Goal: Transaction & Acquisition: Download file/media

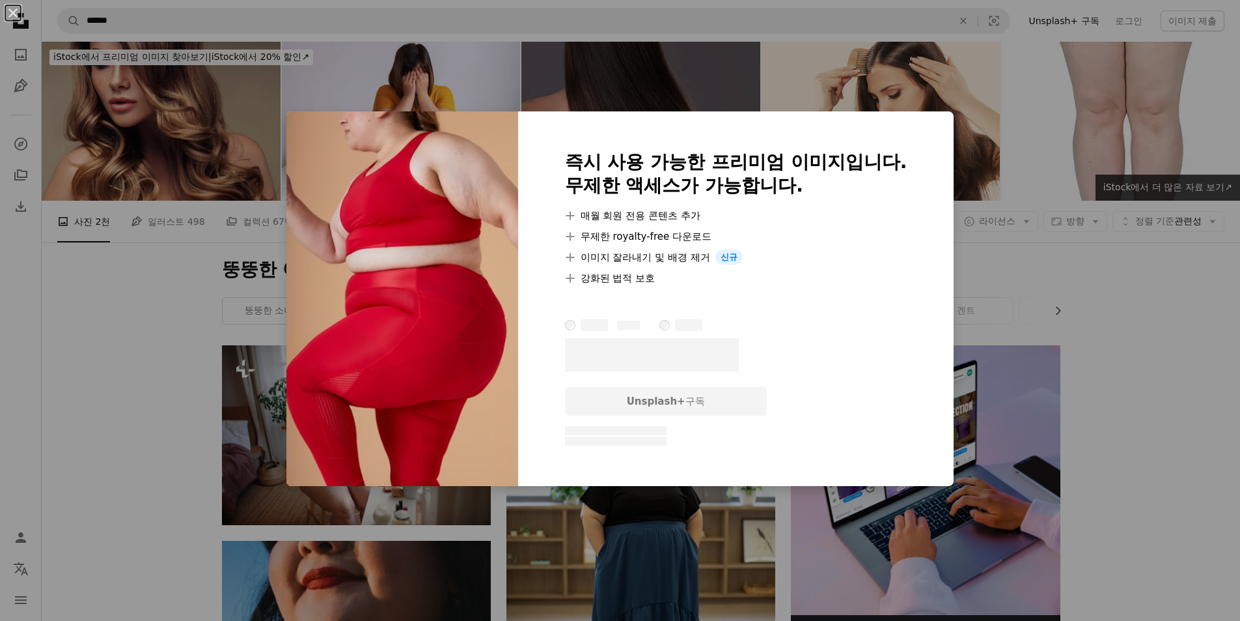
scroll to position [9555, 0]
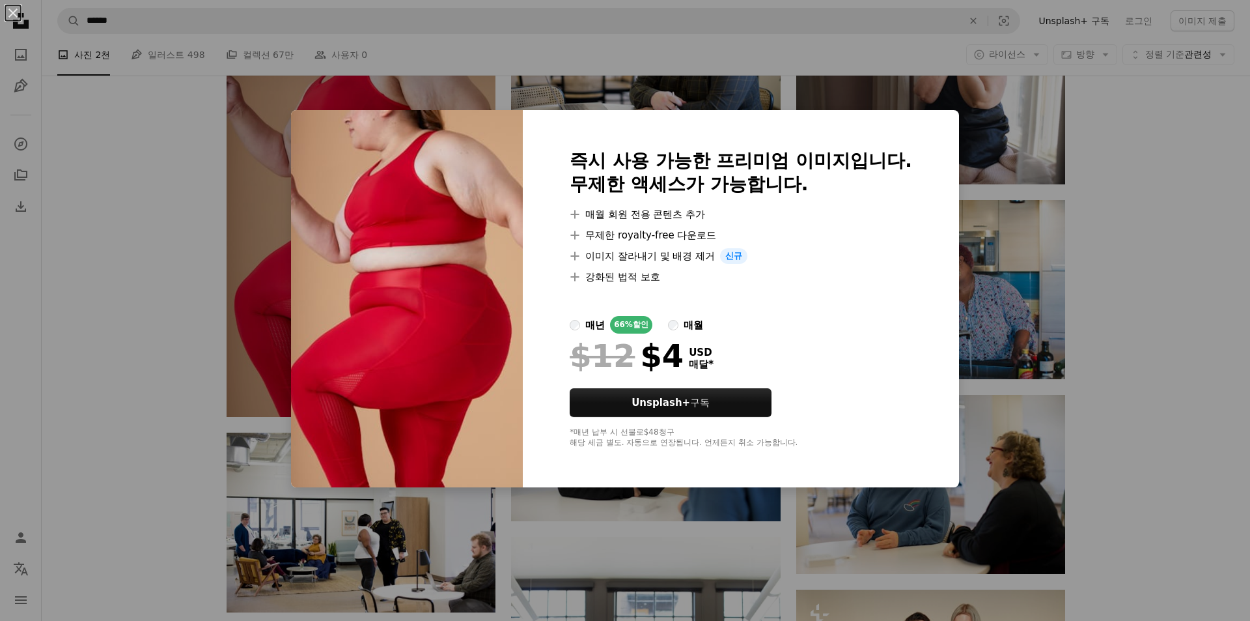
click at [1110, 361] on div "An X shape 즉시 사용 가능한 프리미엄 이미지입니다. 무제한 액세스가 가능합니다. A plus sign 매월 회원 전용 콘텐츠 추가 A…" at bounding box center [625, 310] width 1250 height 621
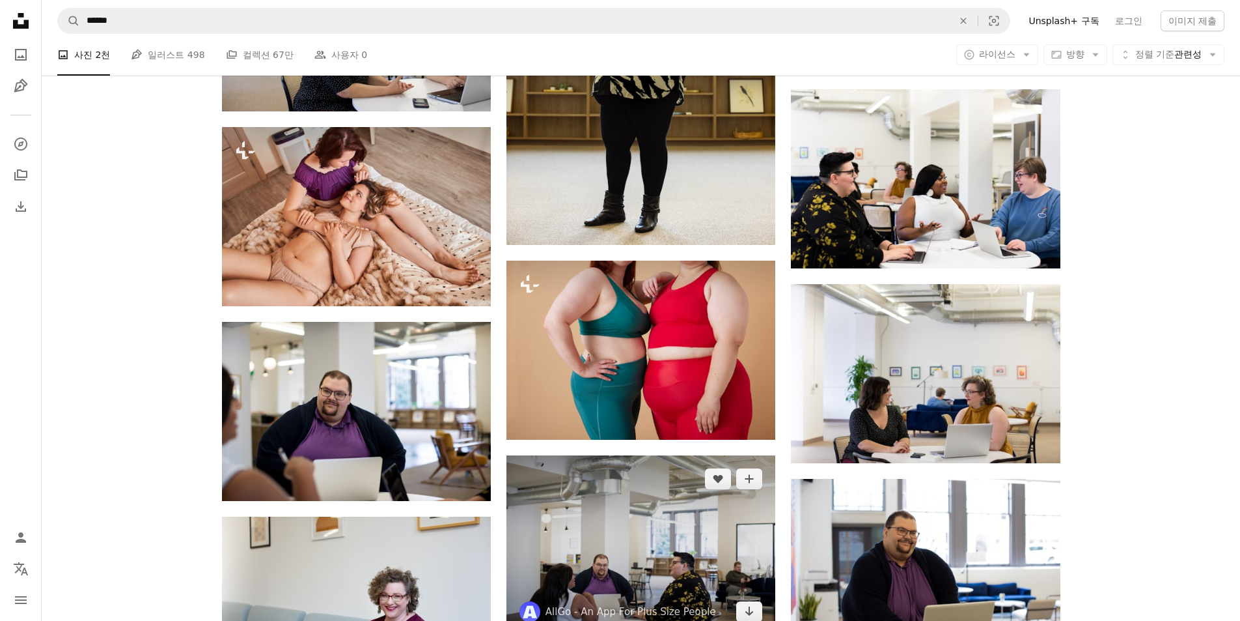
scroll to position [10336, 0]
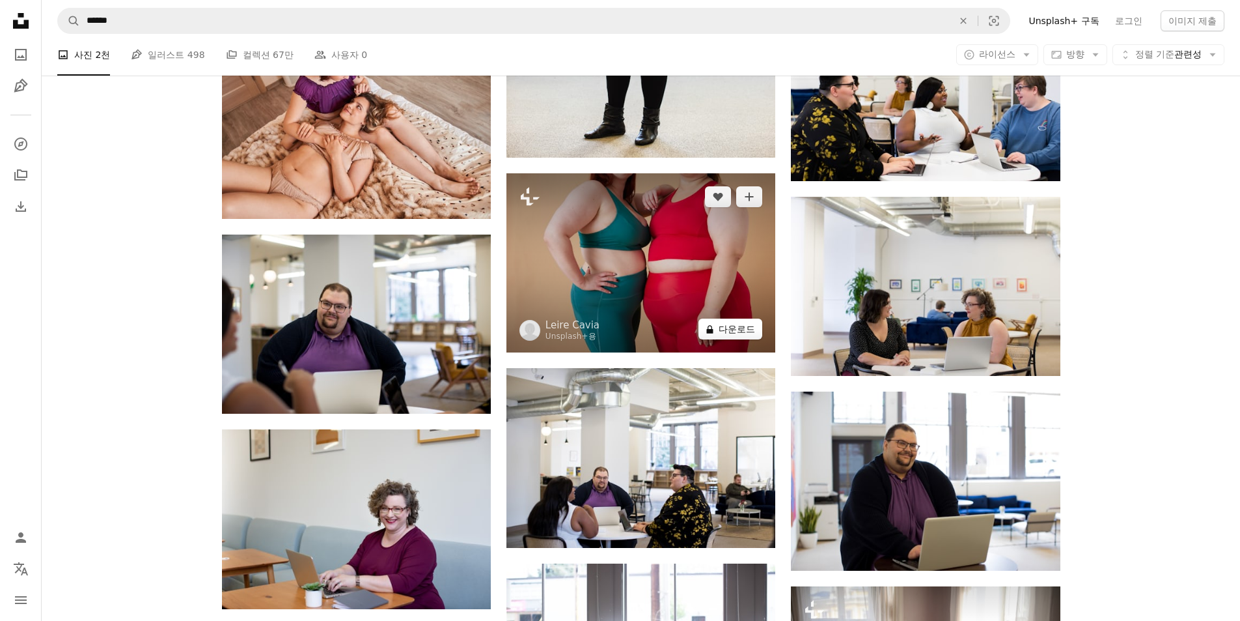
click at [740, 335] on button "A lock 다운로드" at bounding box center [731, 328] width 64 height 21
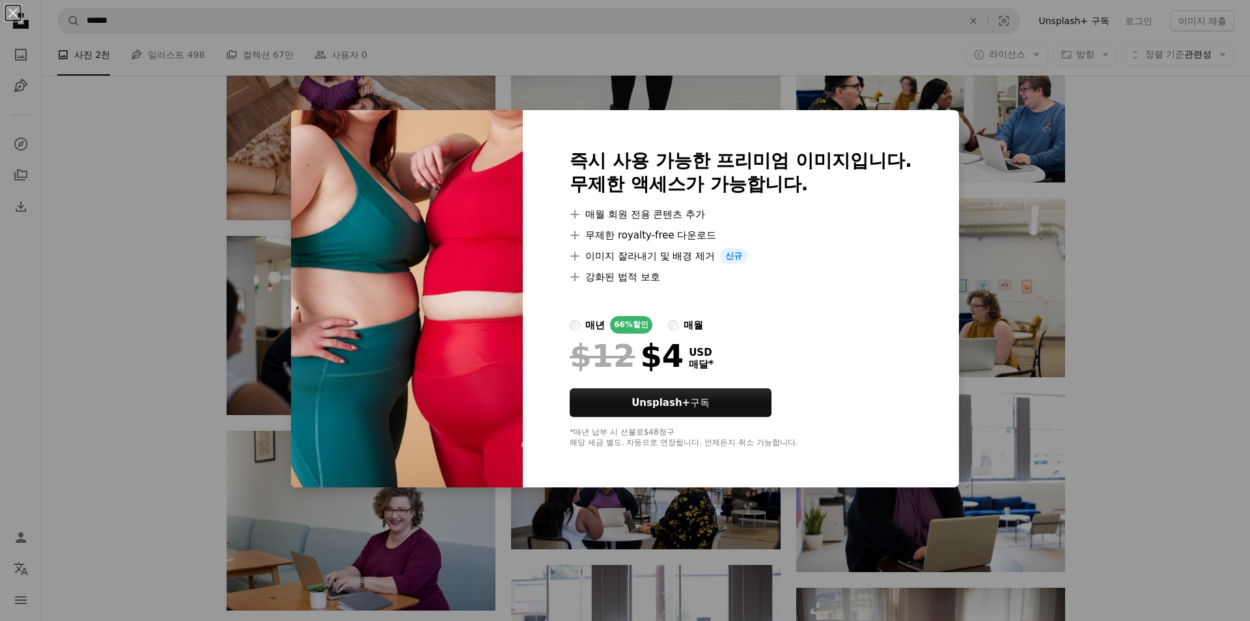
drag, startPoint x: 1142, startPoint y: 367, endPoint x: 1133, endPoint y: 377, distance: 13.8
click at [1143, 369] on div "An X shape 즉시 사용 가능한 프리미엄 이미지입니다. 무제한 액세스가 가능합니다. A plus sign 매월 회원 전용 콘텐츠 추가 A…" at bounding box center [625, 310] width 1250 height 621
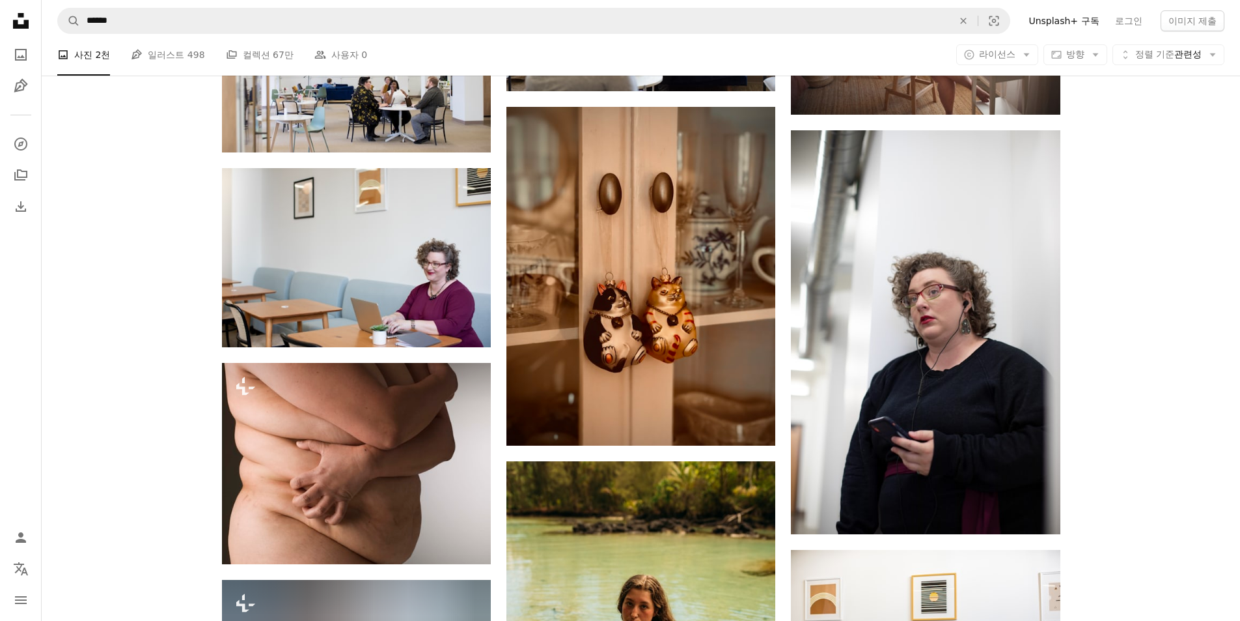
scroll to position [11118, 0]
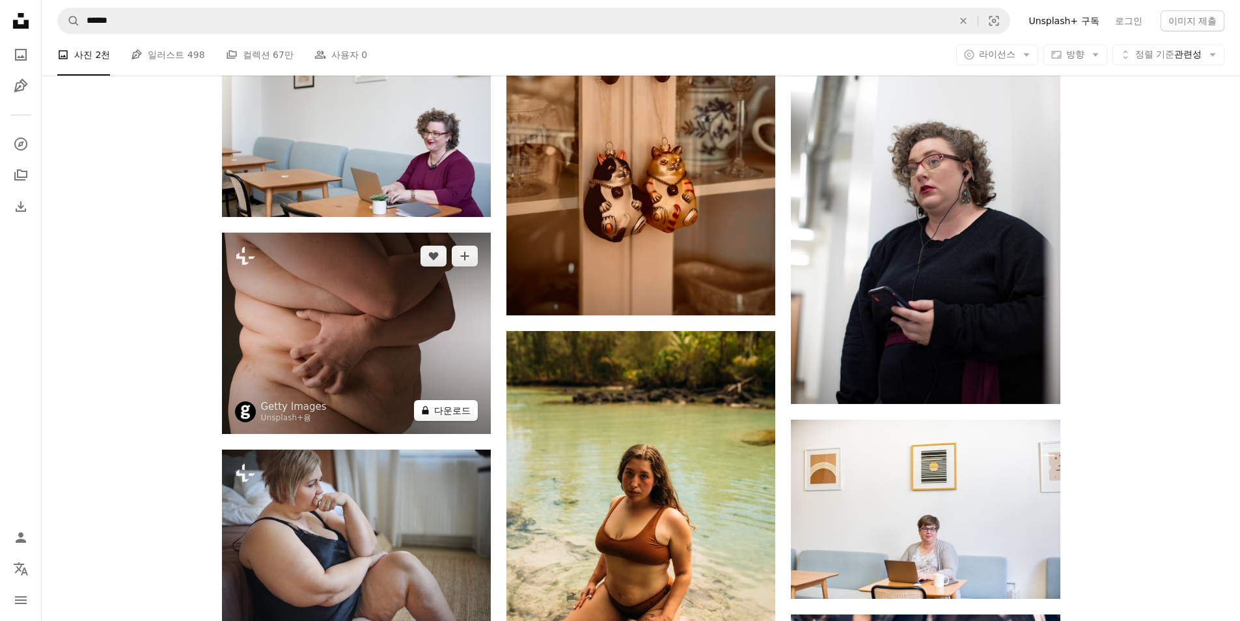
click at [464, 408] on button "A lock 다운로드" at bounding box center [446, 410] width 64 height 21
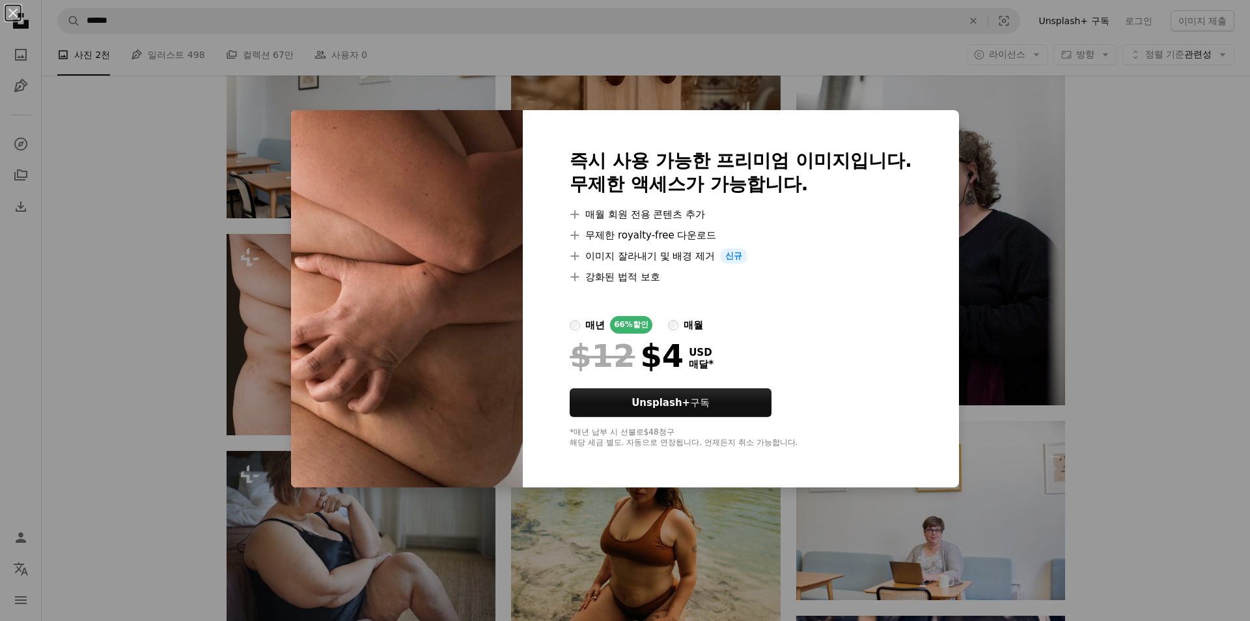
drag, startPoint x: 1140, startPoint y: 400, endPoint x: 1114, endPoint y: 402, distance: 25.5
click at [1140, 400] on div "An X shape 즉시 사용 가능한 프리미엄 이미지입니다. 무제한 액세스가 가능합니다. A plus sign 매월 회원 전용 콘텐츠 추가 A…" at bounding box center [625, 310] width 1250 height 621
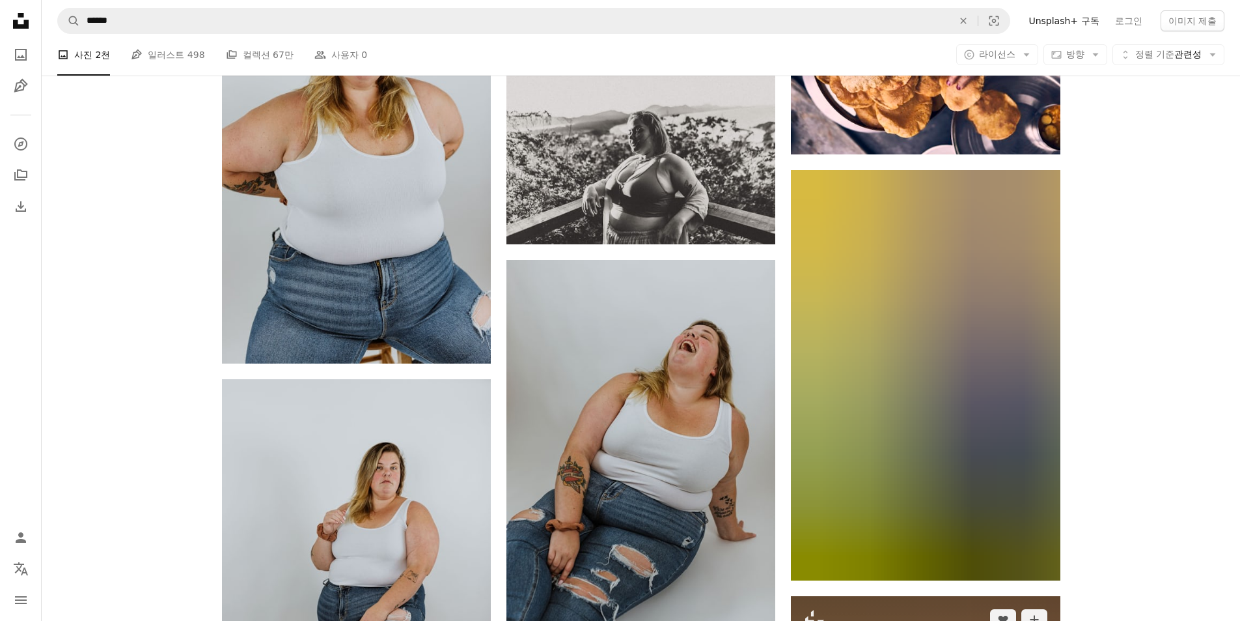
scroll to position [11899, 0]
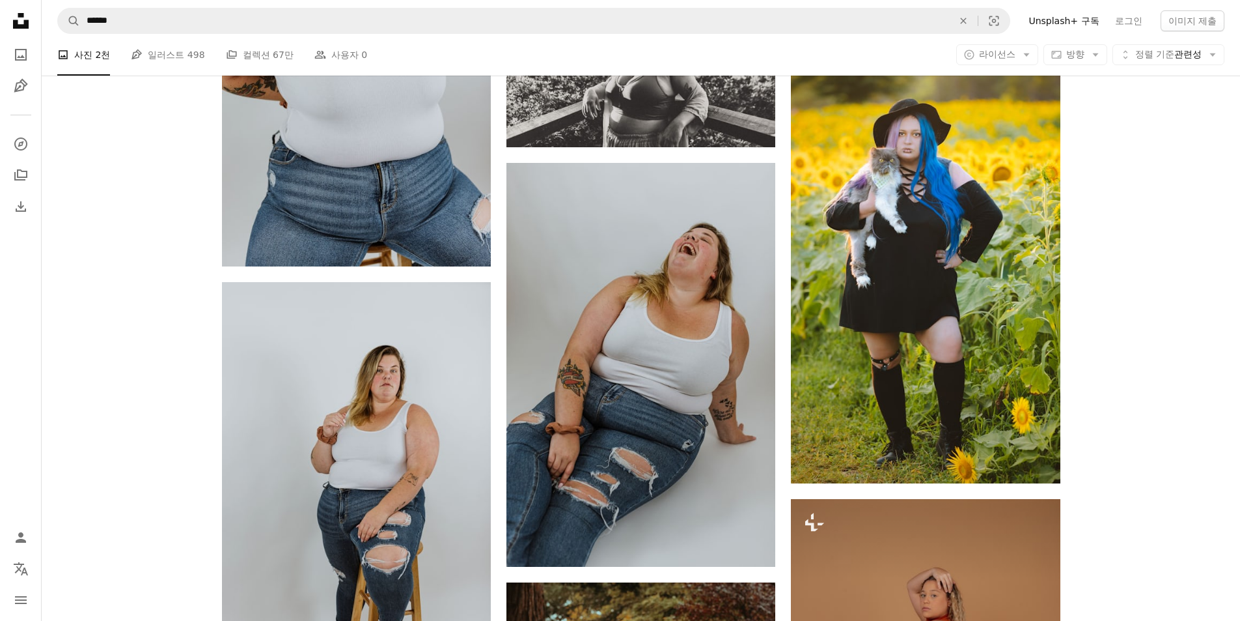
drag, startPoint x: 1008, startPoint y: 372, endPoint x: 1178, endPoint y: 443, distance: 184.2
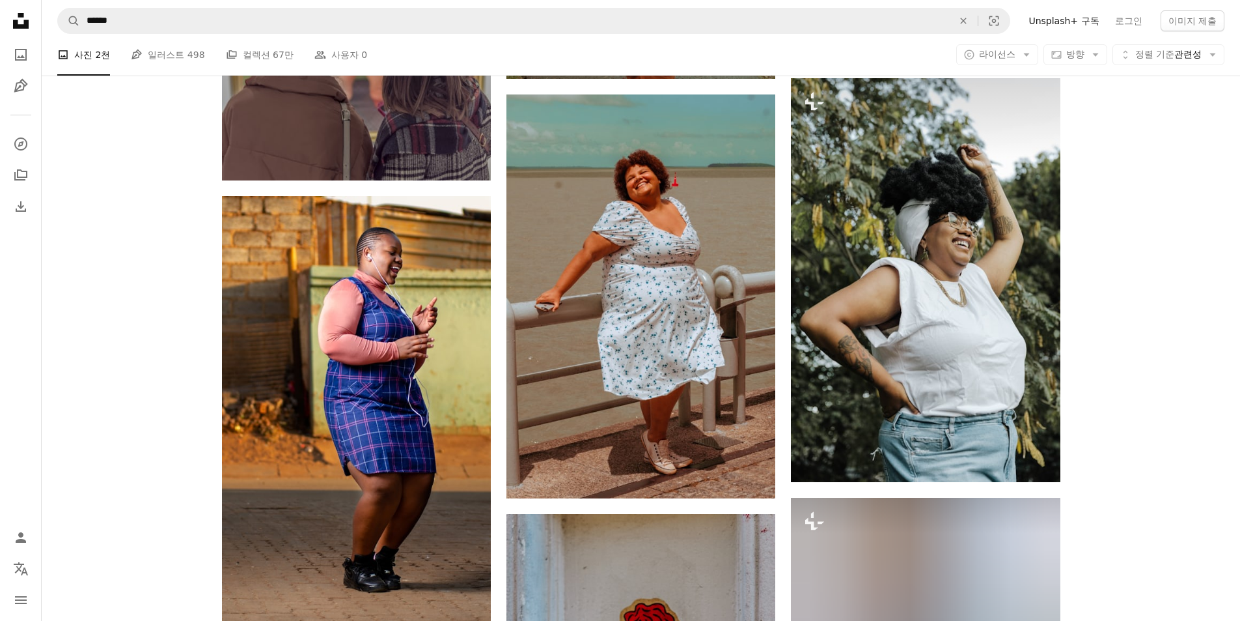
scroll to position [12745, 0]
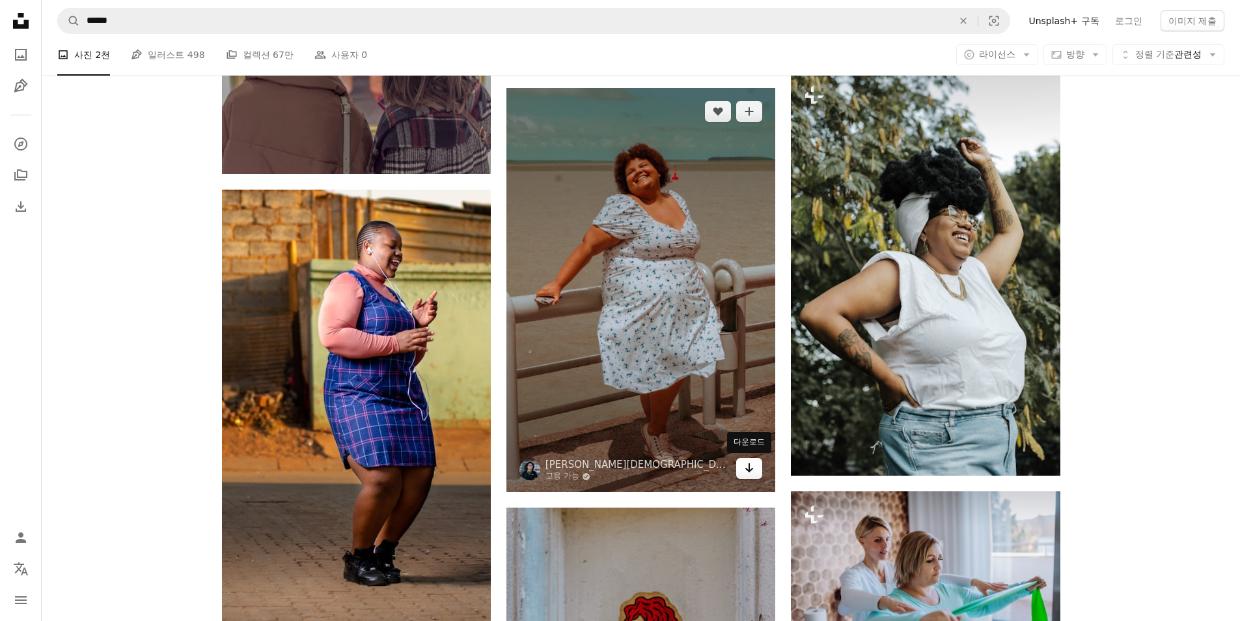
click at [755, 475] on link "Arrow pointing down" at bounding box center [749, 468] width 26 height 21
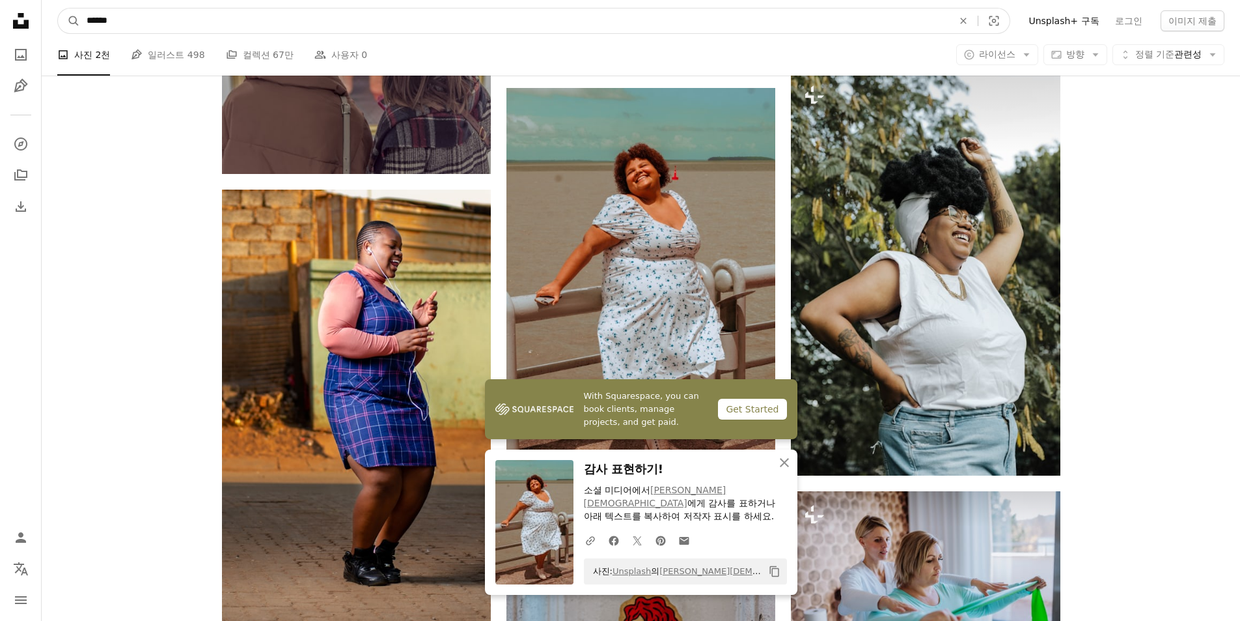
drag, startPoint x: 154, startPoint y: 19, endPoint x: 0, endPoint y: 20, distance: 153.7
type input "******"
click button "A magnifying glass" at bounding box center [69, 20] width 22 height 25
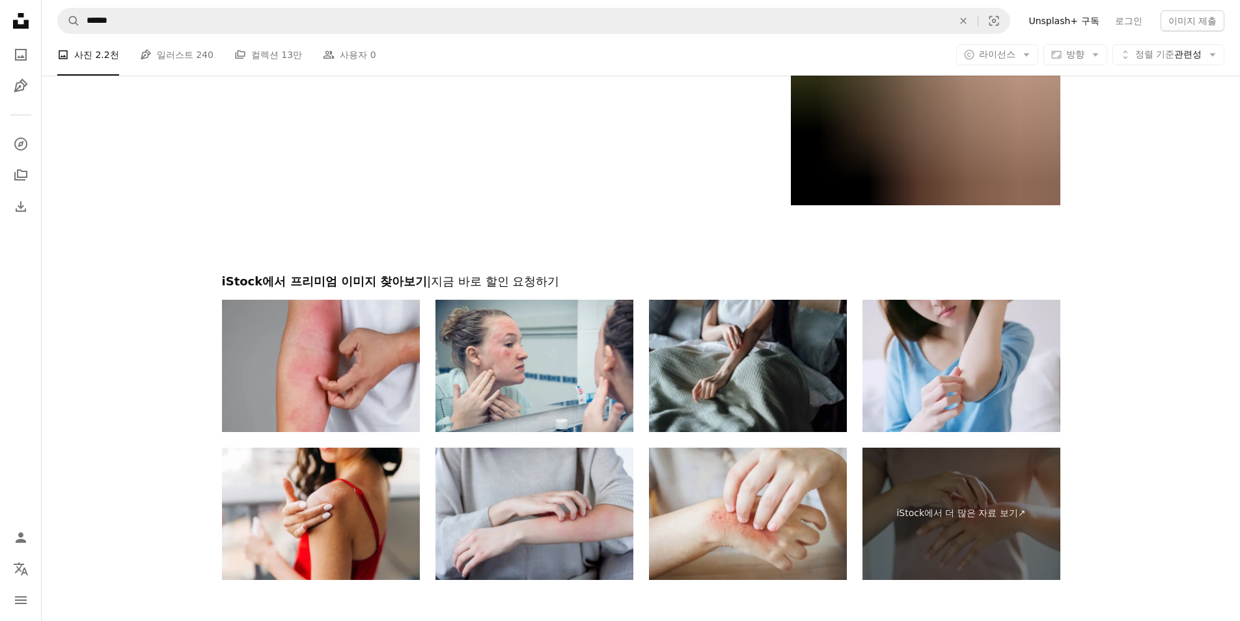
scroll to position [2686, 0]
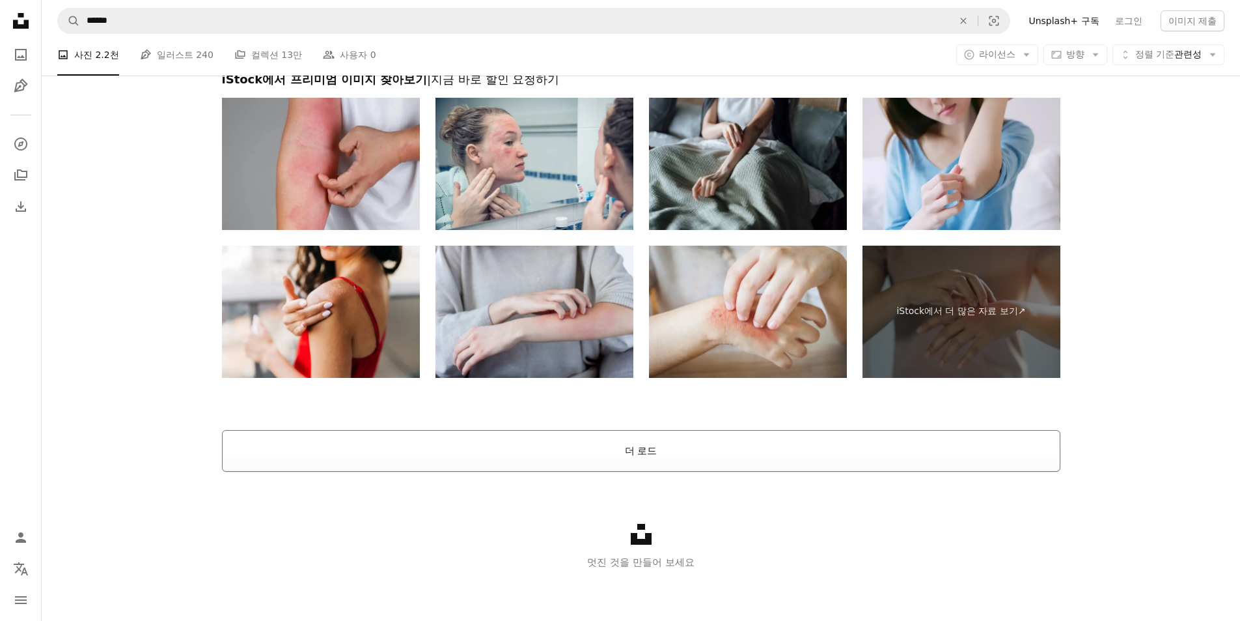
click at [497, 444] on button "더 로드" at bounding box center [641, 451] width 839 height 42
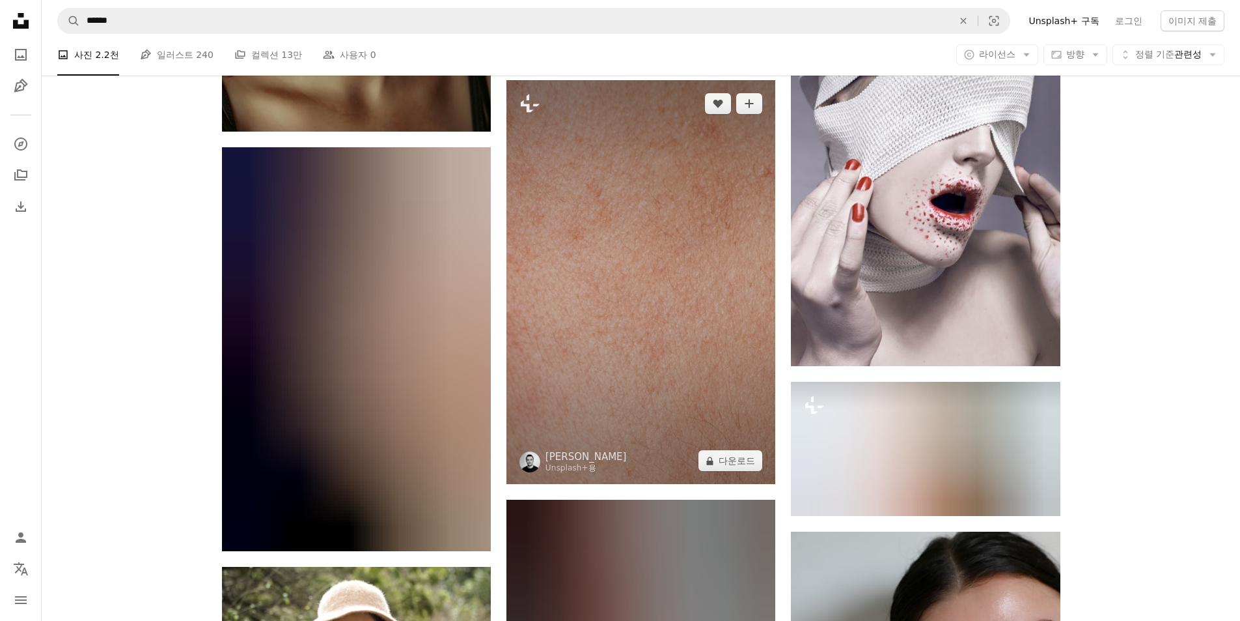
scroll to position [13560, 0]
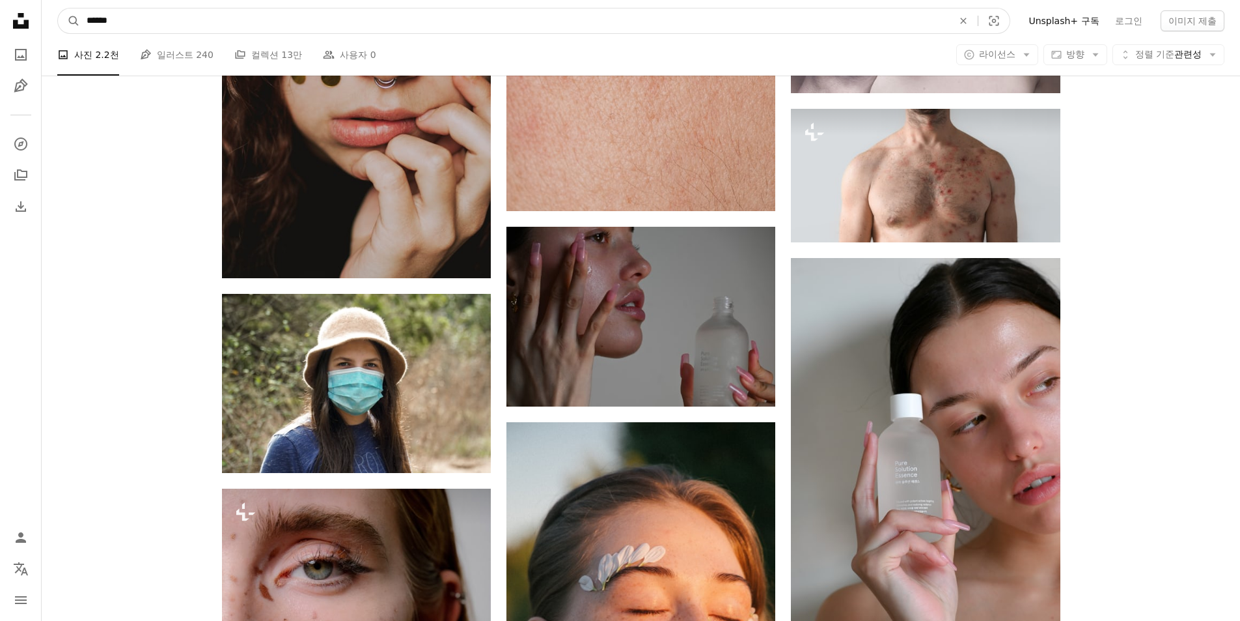
click at [282, 17] on input "******" at bounding box center [514, 20] width 869 height 25
drag, startPoint x: 223, startPoint y: 24, endPoint x: 0, endPoint y: 3, distance: 223.7
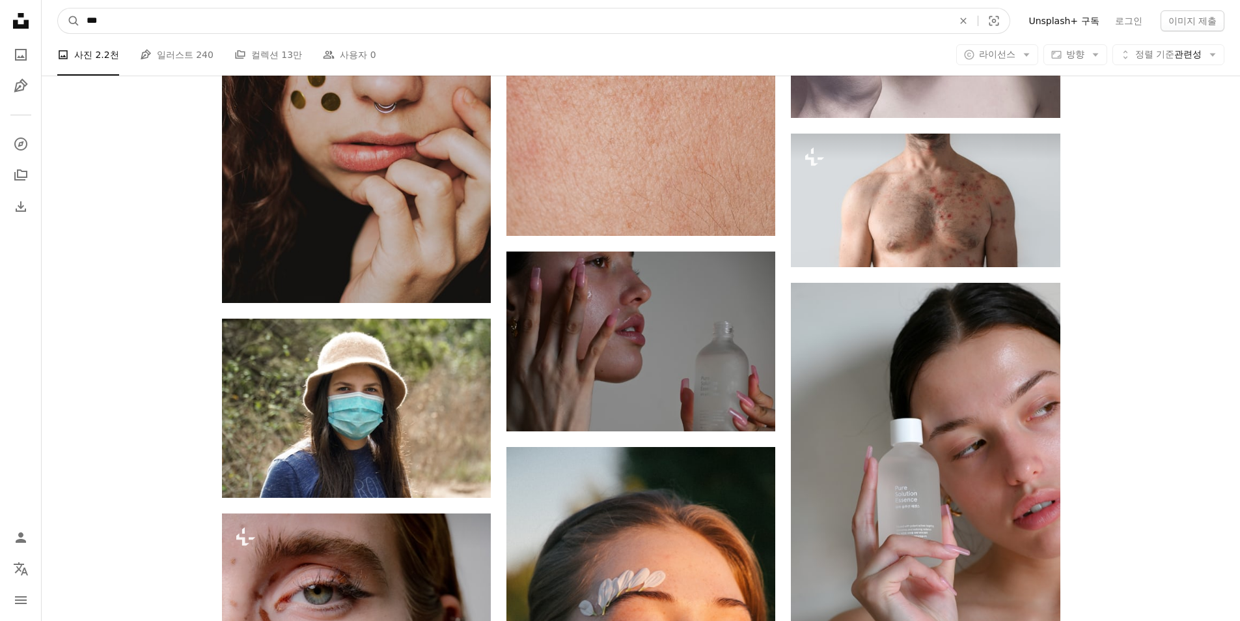
type input "****"
click button "A magnifying glass" at bounding box center [69, 20] width 22 height 25
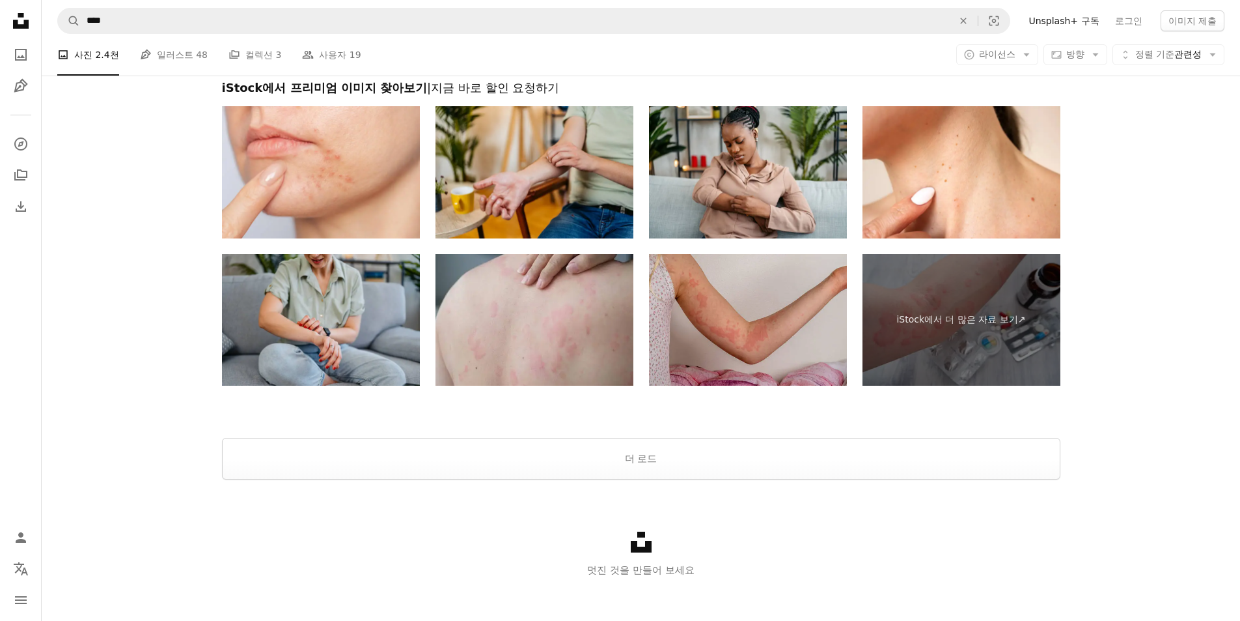
scroll to position [2251, 0]
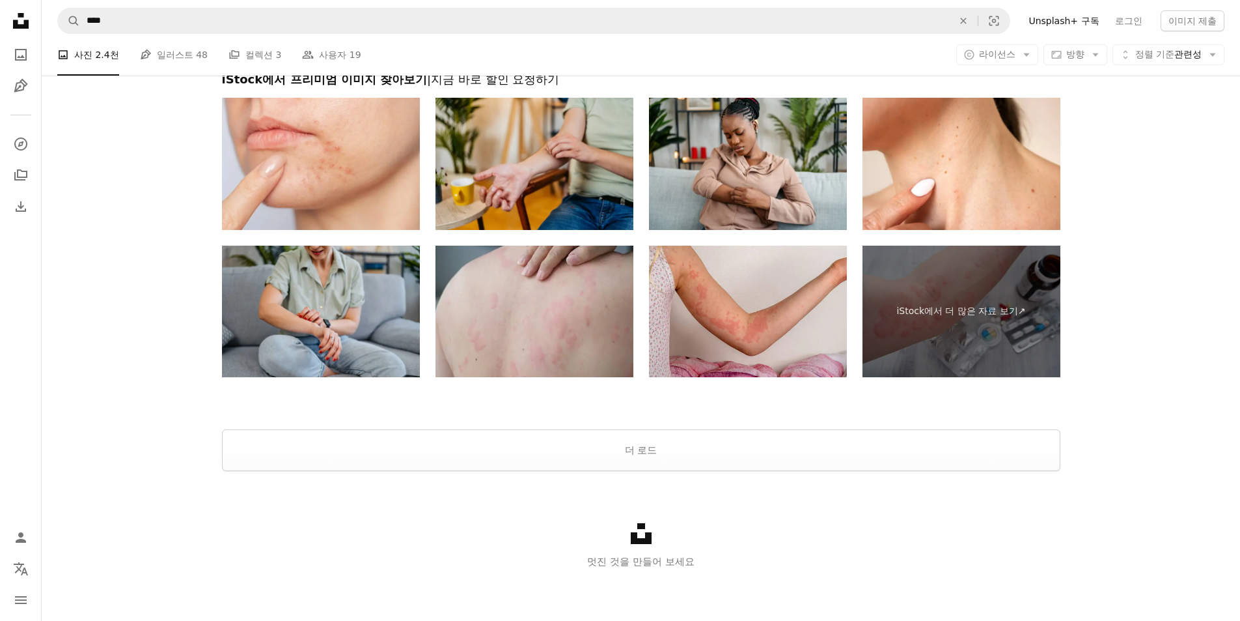
click at [401, 471] on div "Unsplash logo 멋진 것을 만들어 보세요" at bounding box center [641, 546] width 1199 height 150
click at [423, 465] on button "더 로드" at bounding box center [641, 450] width 839 height 42
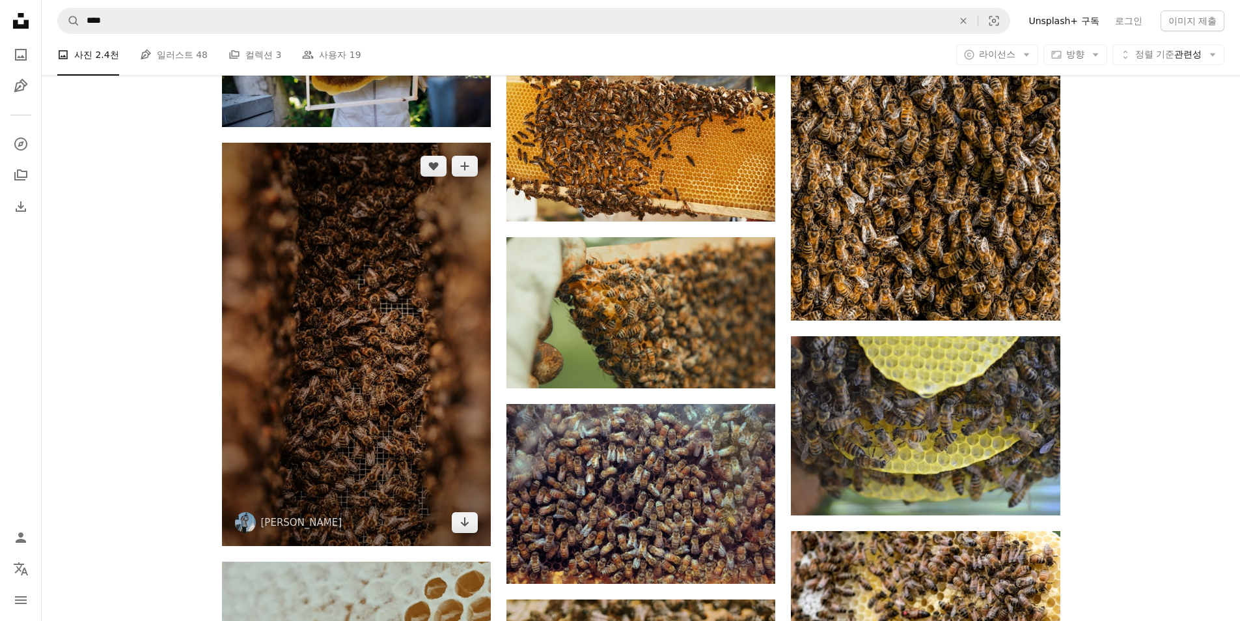
scroll to position [3879, 0]
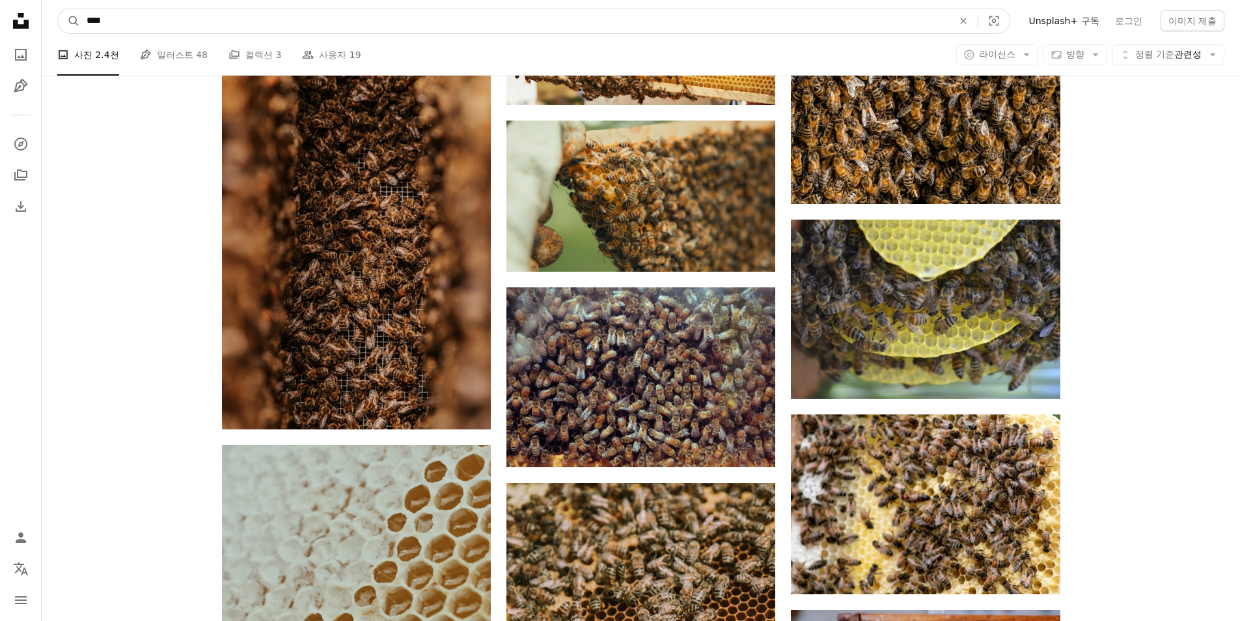
drag, startPoint x: 148, startPoint y: 30, endPoint x: 0, endPoint y: 13, distance: 148.8
type input "*****"
click button "A magnifying glass" at bounding box center [69, 20] width 22 height 25
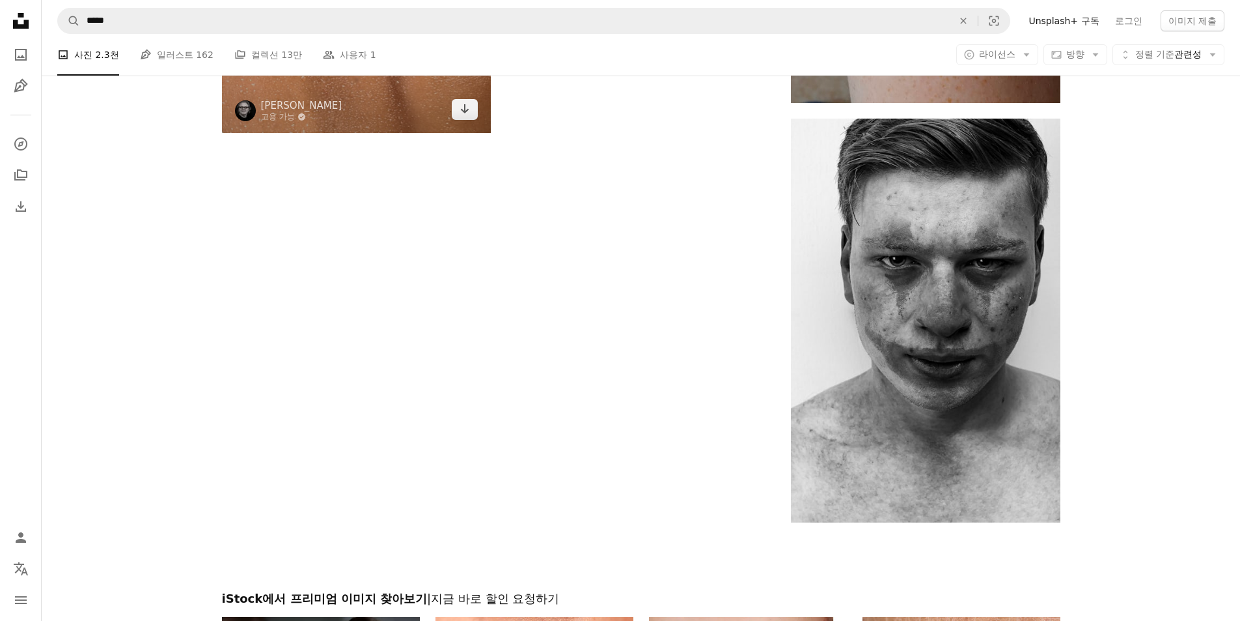
scroll to position [2539, 0]
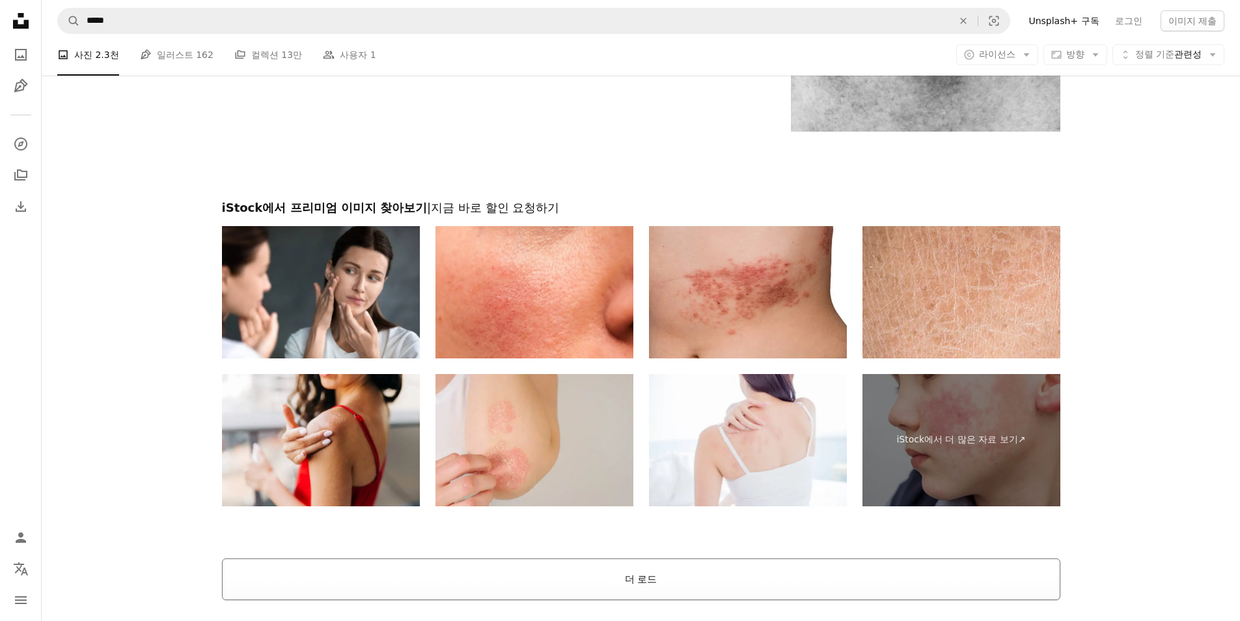
click at [551, 568] on button "더 로드" at bounding box center [641, 579] width 839 height 42
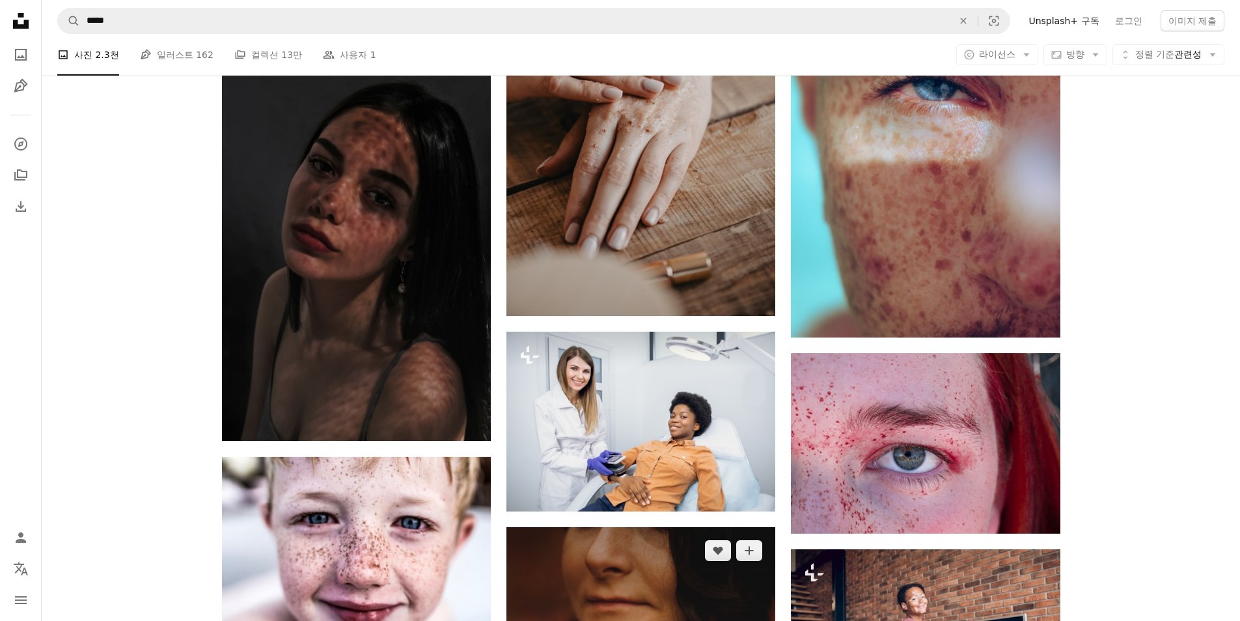
scroll to position [5925, 0]
